Goal: Information Seeking & Learning: Learn about a topic

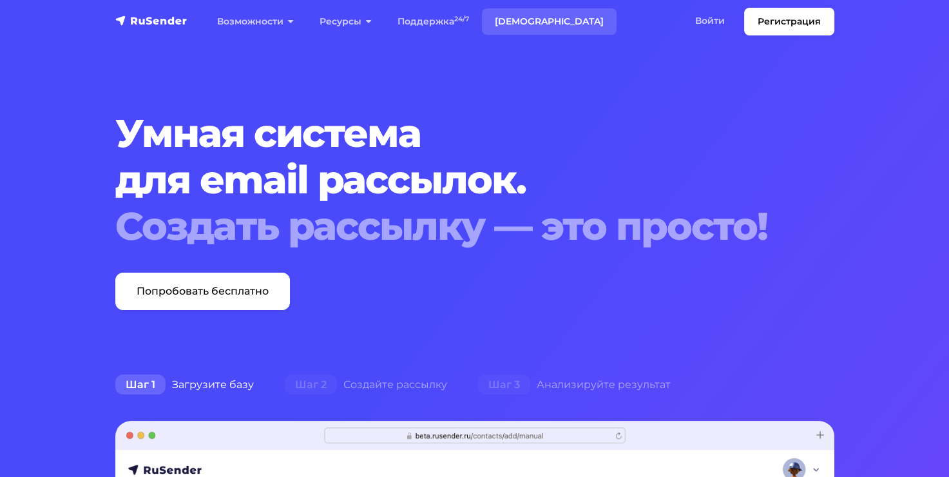
click at [527, 15] on link "[DEMOGRAPHIC_DATA]" at bounding box center [549, 21] width 135 height 26
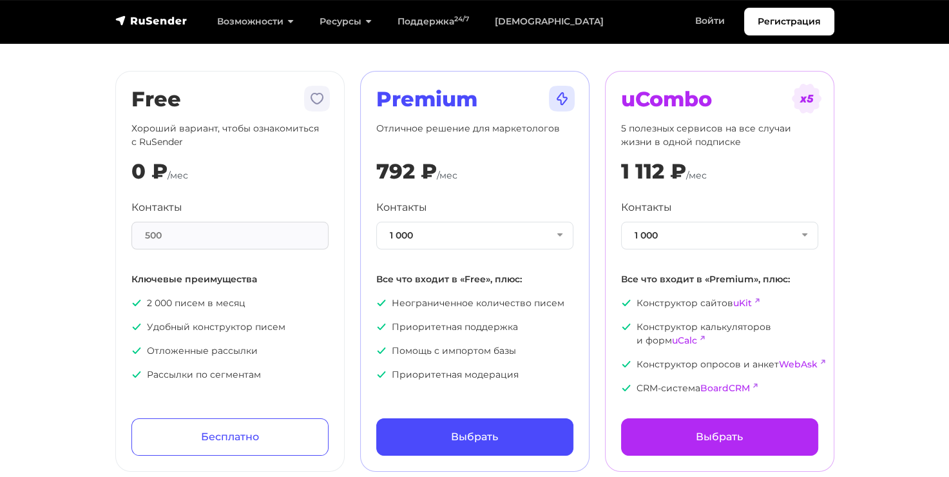
scroll to position [26, 0]
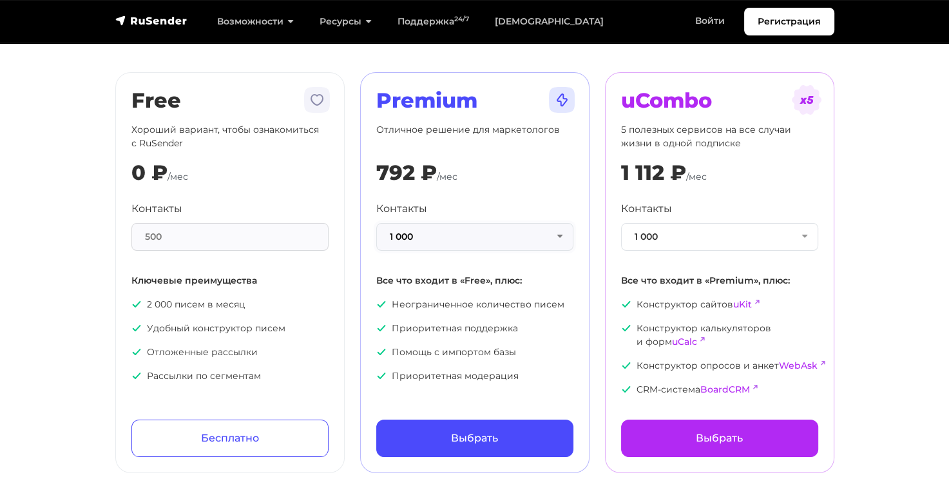
click at [544, 230] on button "1 000" at bounding box center [474, 237] width 197 height 28
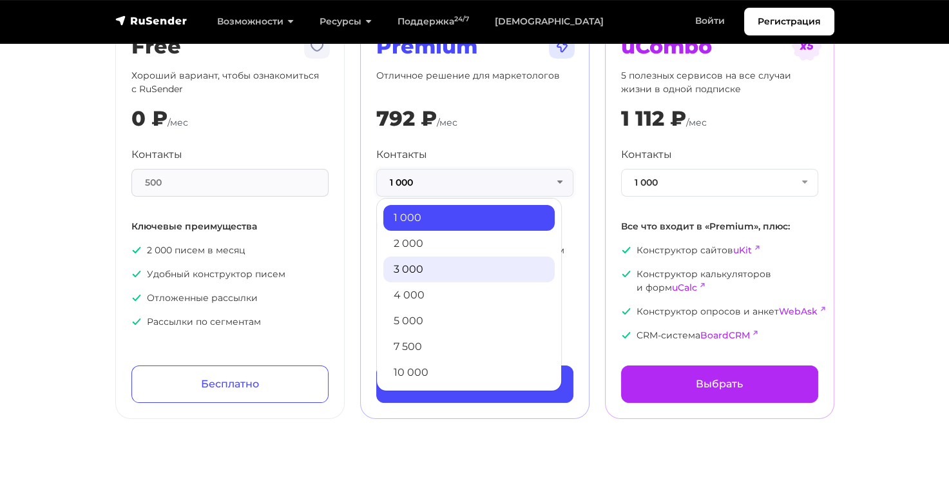
scroll to position [82, 0]
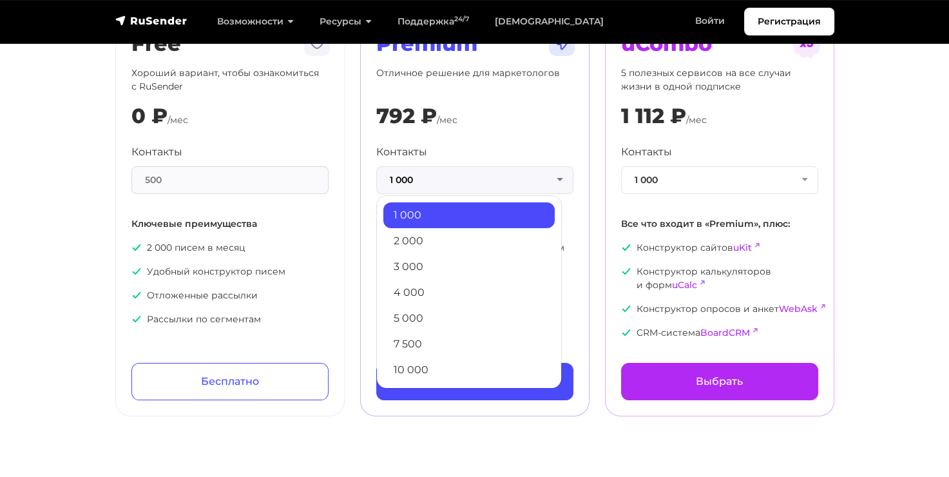
click at [26, 240] on section "Тарифы Месяц Год -20% Free Хороший вариант, чтобы ознакомиться с RuSender 0 ₽ /…" at bounding box center [474, 174] width 949 height 483
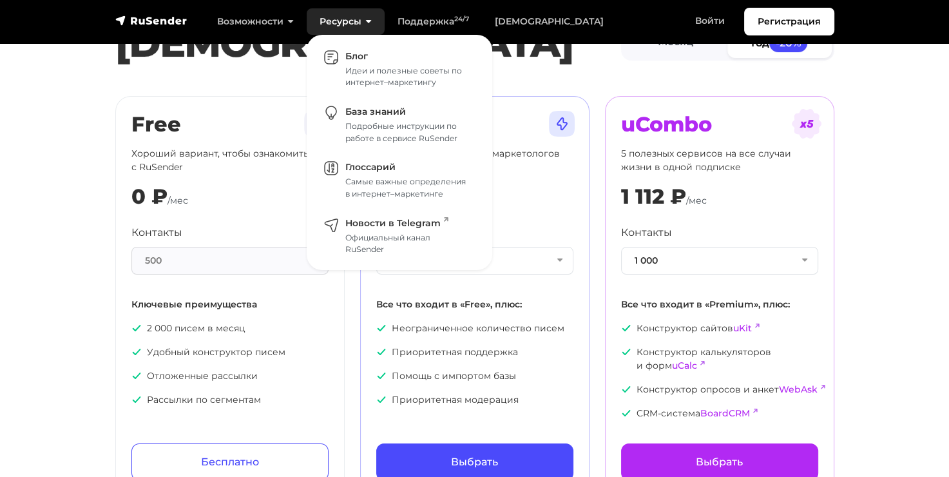
scroll to position [0, 0]
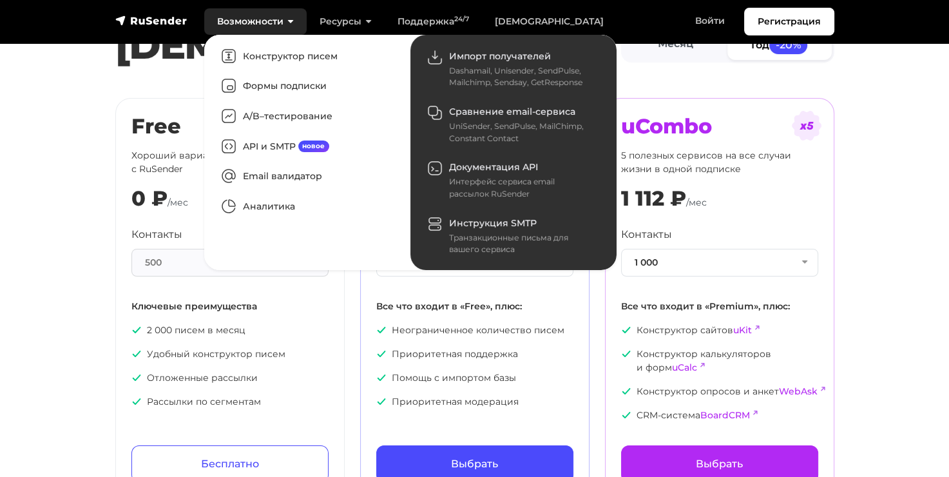
click at [261, 20] on link "Возможности" at bounding box center [255, 21] width 102 height 26
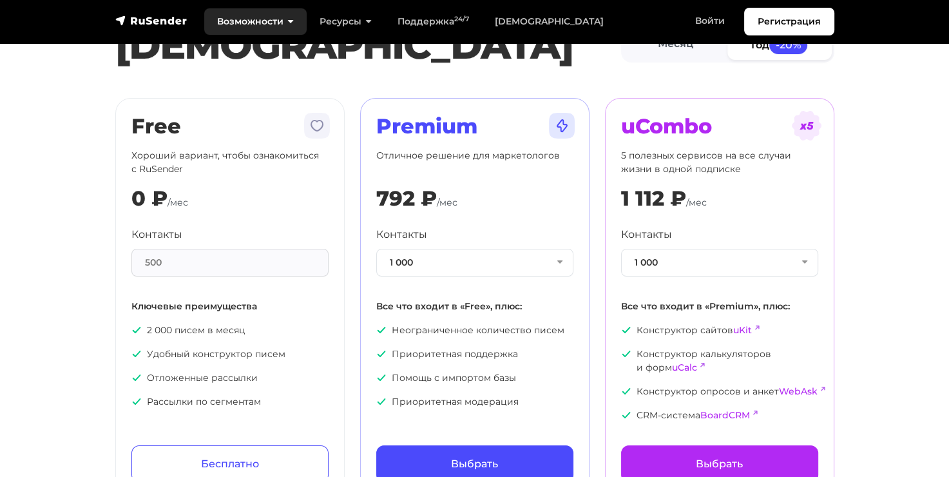
click at [276, 28] on link "Возможности" at bounding box center [255, 21] width 102 height 26
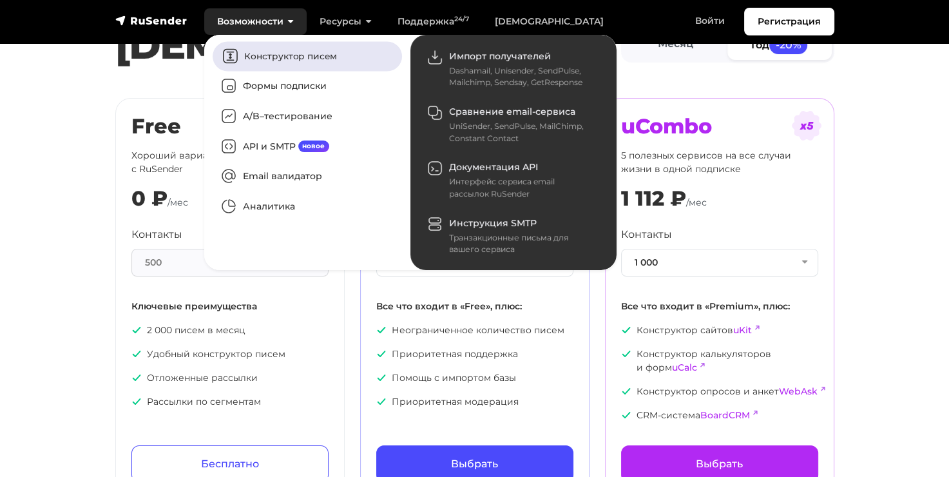
click at [276, 53] on link "Конструктор писем" at bounding box center [307, 56] width 189 height 30
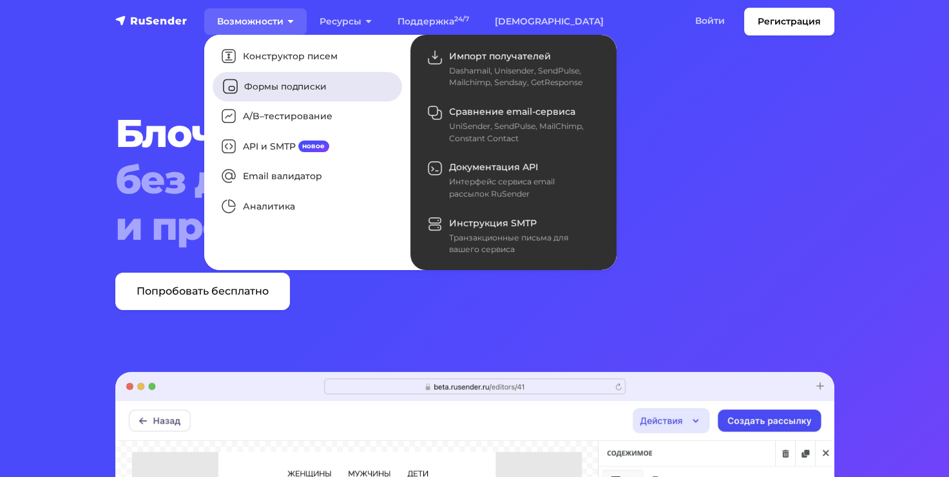
click at [281, 85] on link "Формы подписки" at bounding box center [307, 86] width 189 height 30
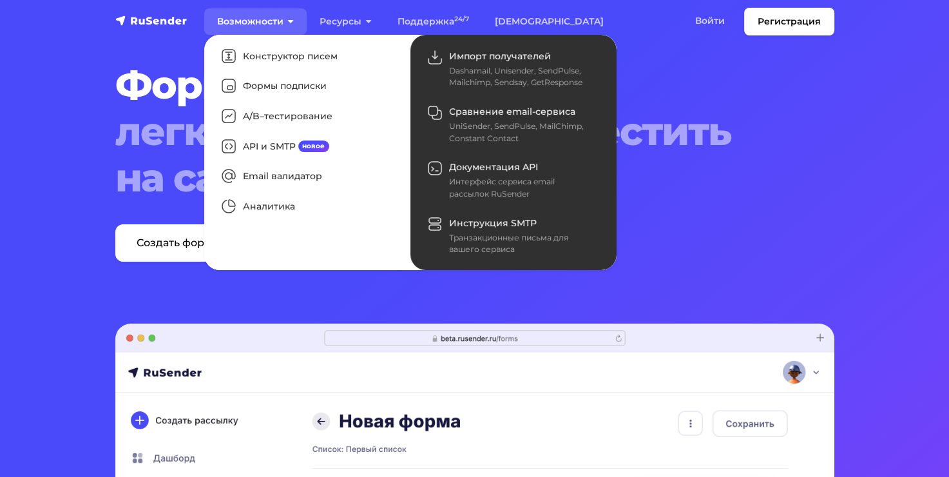
click at [235, 15] on link "Возможности" at bounding box center [255, 21] width 102 height 26
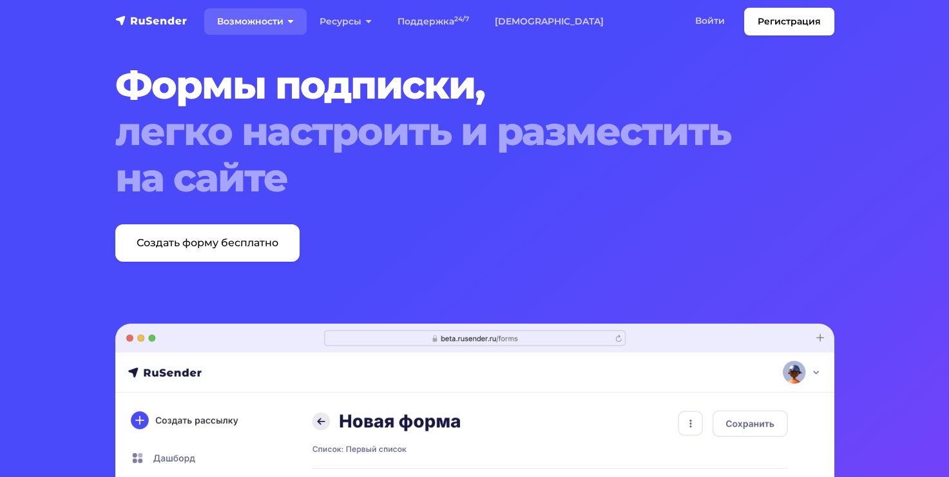
click at [242, 19] on link "Возможности" at bounding box center [255, 21] width 102 height 26
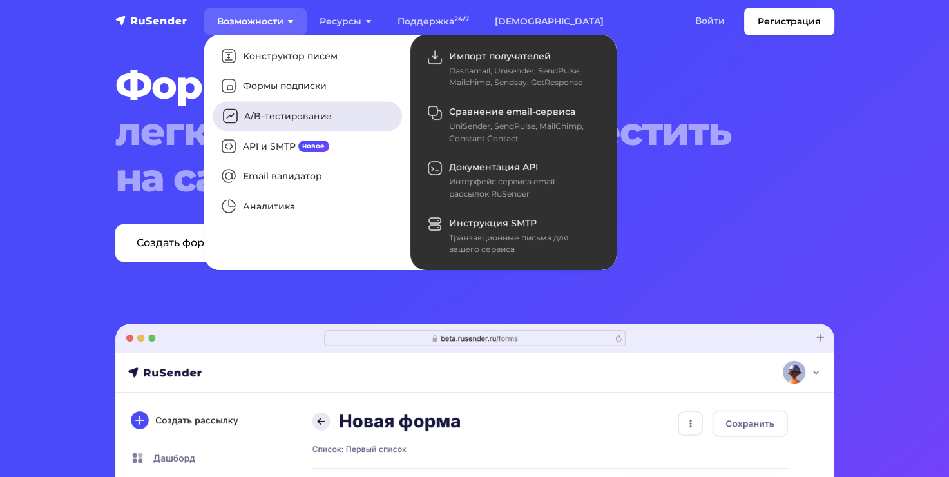
click at [273, 115] on link "A/B–тестирование" at bounding box center [307, 117] width 189 height 30
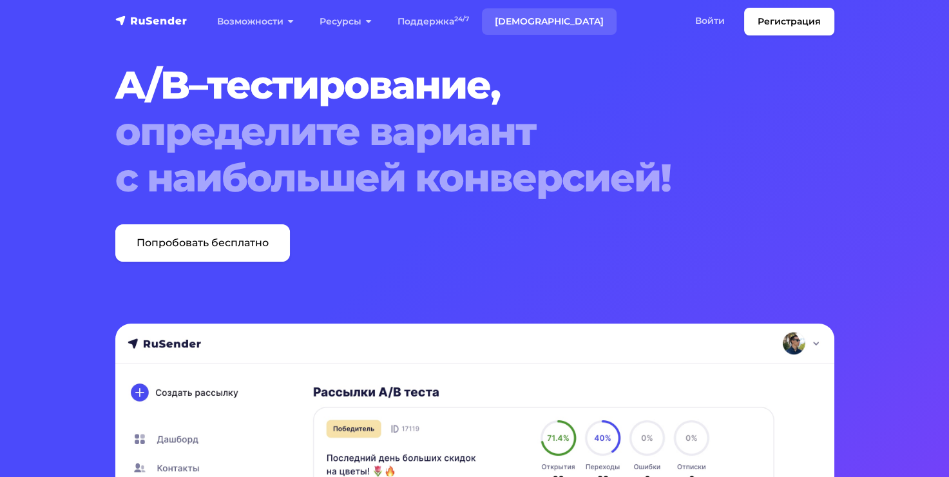
click at [493, 21] on link "[DEMOGRAPHIC_DATA]" at bounding box center [549, 21] width 135 height 26
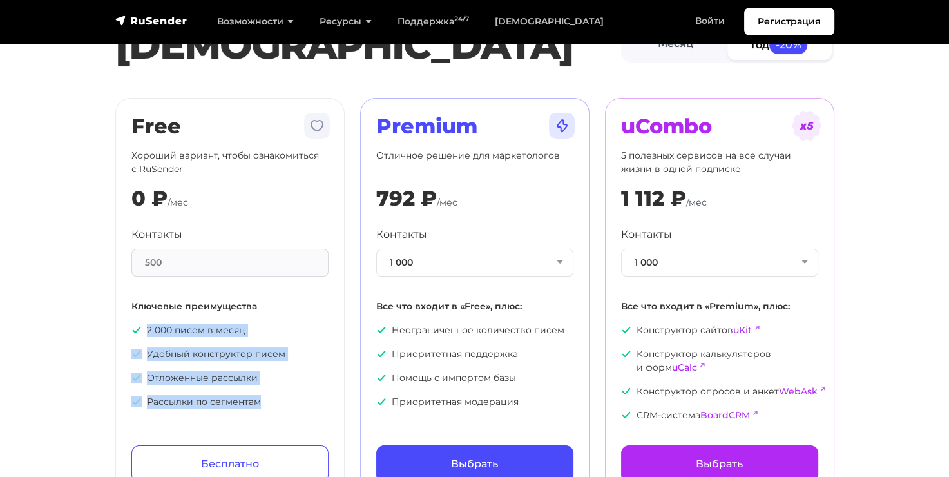
drag, startPoint x: 271, startPoint y: 399, endPoint x: 139, endPoint y: 321, distance: 153.1
click at [139, 321] on div "Контакты 500 Ключевые преимущества 2 000 писем в месяц Удобный конструктор писе…" at bounding box center [229, 318] width 197 height 182
copy ul "2 000 писем в месяц Удобный конструктор писем Отложенные рассылки Рассылки по с…"
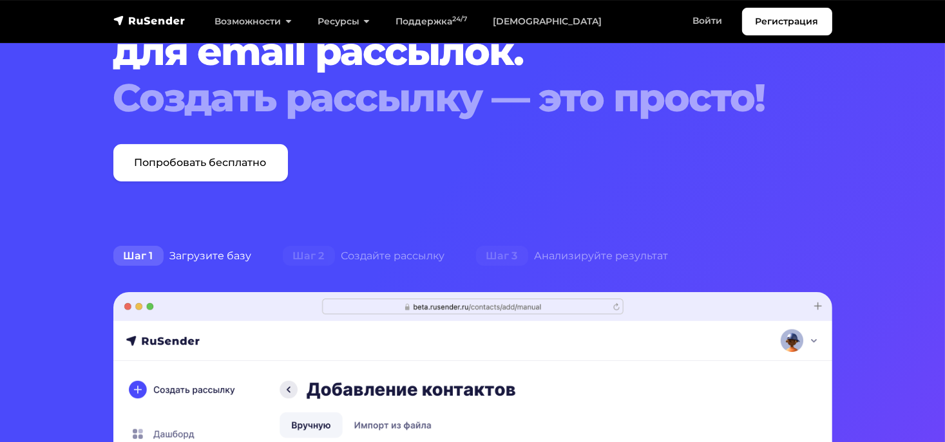
scroll to position [129, 0]
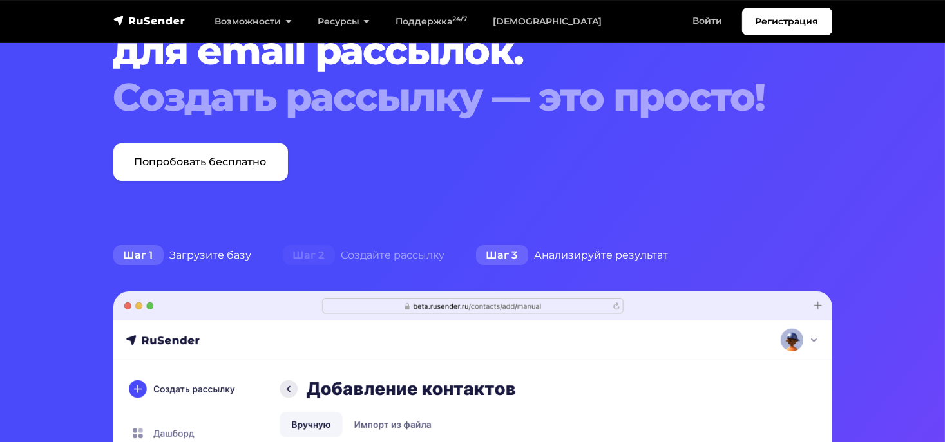
click at [632, 249] on div "Шаг 3 Анализируйте результат" at bounding box center [572, 256] width 223 height 26
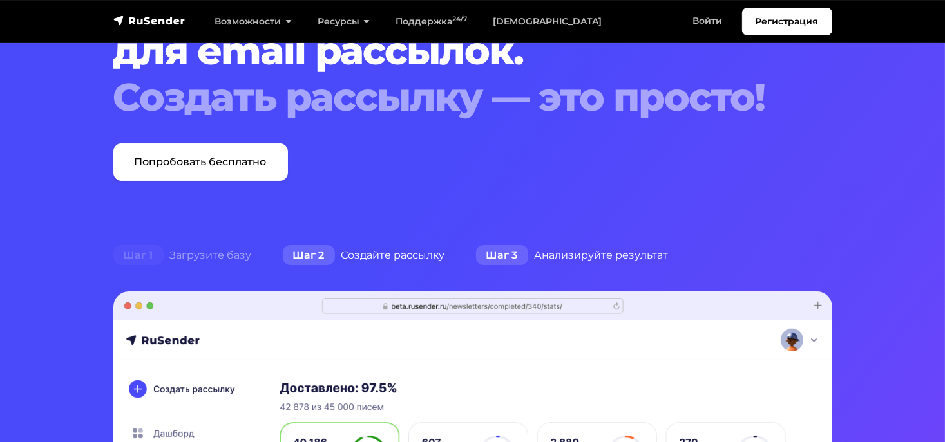
click at [377, 253] on div "Шаг 2 Создайте рассылку" at bounding box center [363, 256] width 193 height 26
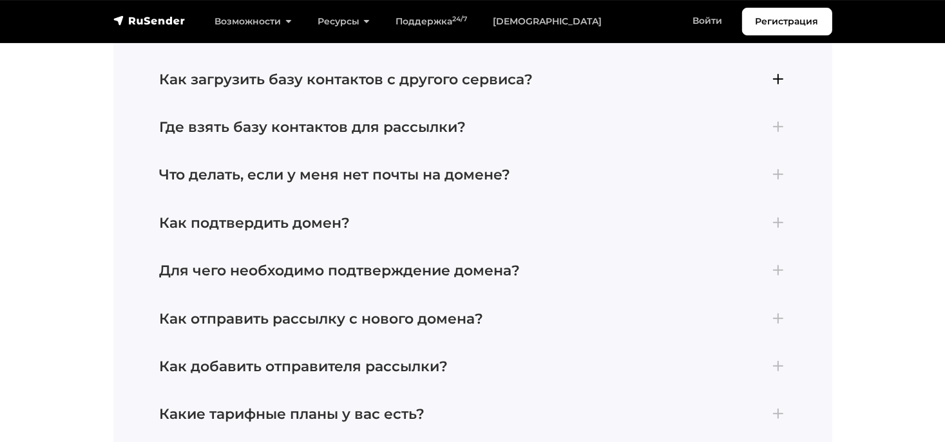
scroll to position [5603, 0]
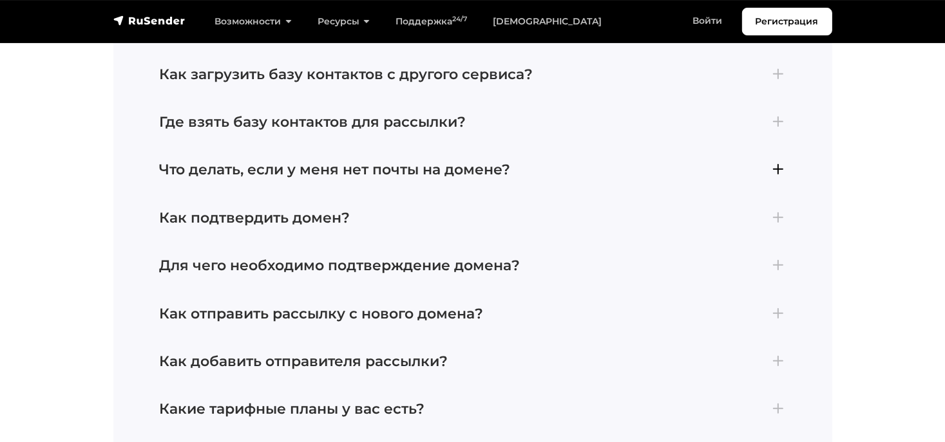
click at [441, 178] on h4 "Что делать, если у меня нет почты на домене?" at bounding box center [473, 170] width 626 height 17
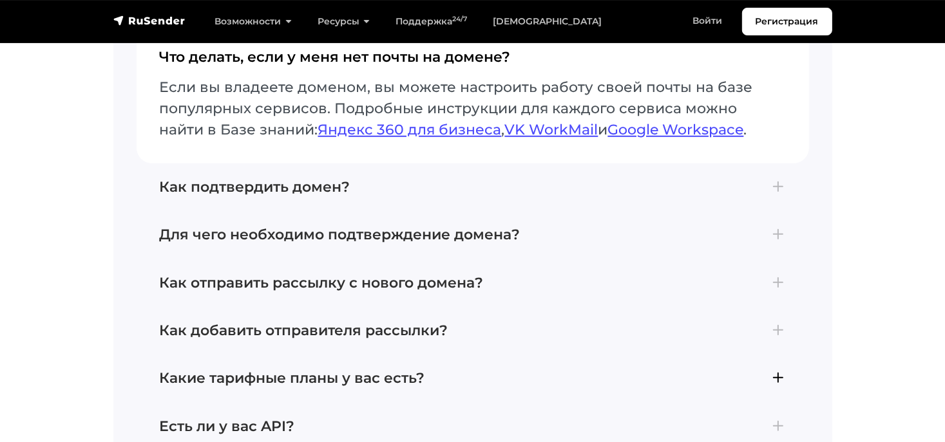
scroll to position [5575, 0]
